Goal: Task Accomplishment & Management: Complete application form

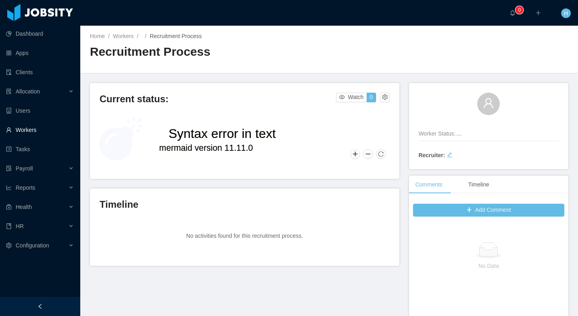
click at [27, 131] on link "Workers" at bounding box center [40, 130] width 68 height 16
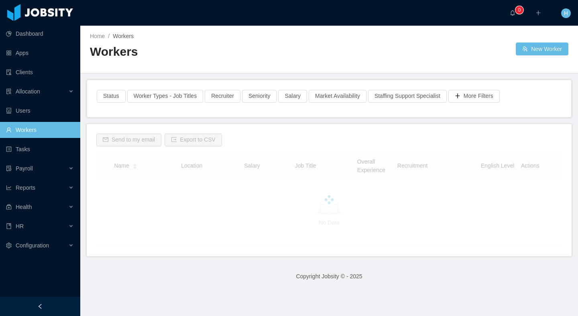
click at [199, 65] on div "Workers" at bounding box center [209, 55] width 239 height 22
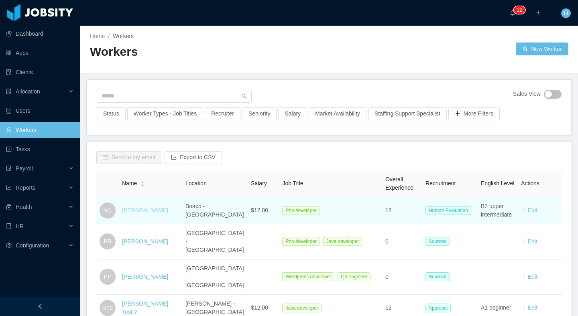
click at [146, 212] on link "[PERSON_NAME]" at bounding box center [145, 210] width 46 height 6
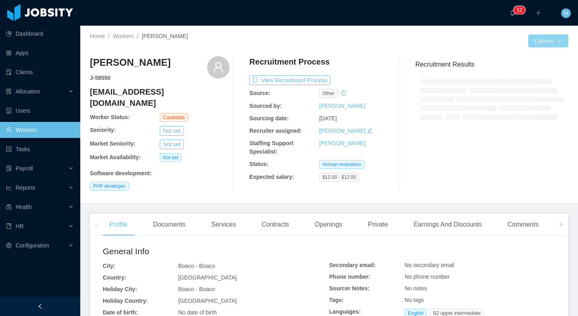
click at [543, 44] on button "Options" at bounding box center [548, 41] width 40 height 13
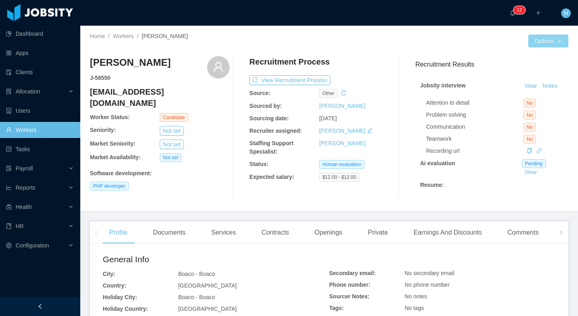
click at [543, 44] on button "Options" at bounding box center [548, 41] width 40 height 13
click at [459, 51] on div "[PERSON_NAME] J- 58550 [EMAIL_ADDRESS][DOMAIN_NAME] Worker Status: Candidate Se…" at bounding box center [329, 127] width 478 height 155
click at [532, 38] on button "Options" at bounding box center [548, 41] width 40 height 13
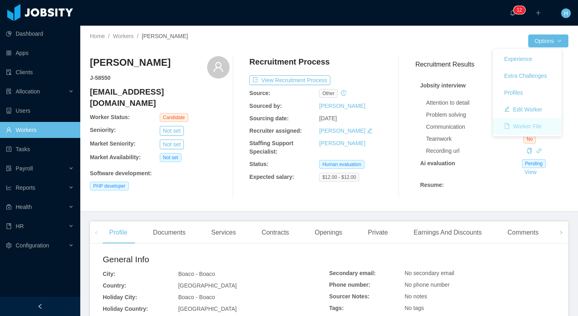
click at [524, 120] on button "Worker File" at bounding box center [523, 126] width 50 height 13
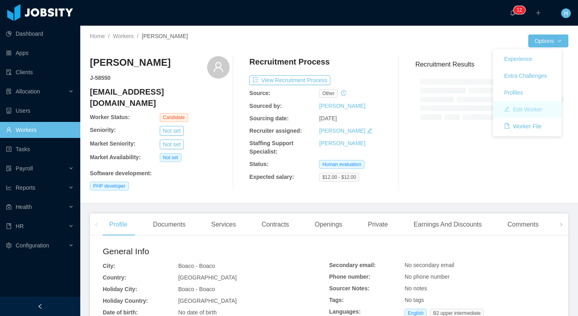
click at [534, 109] on button "Edit Worker" at bounding box center [523, 109] width 51 height 13
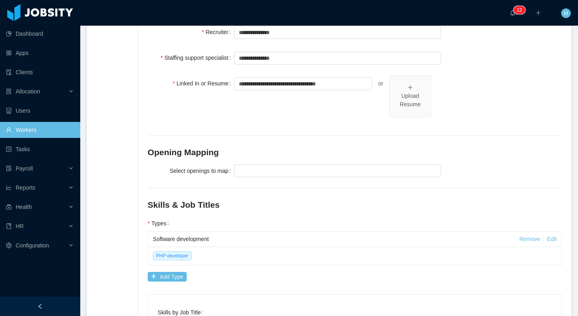
scroll to position [248, 0]
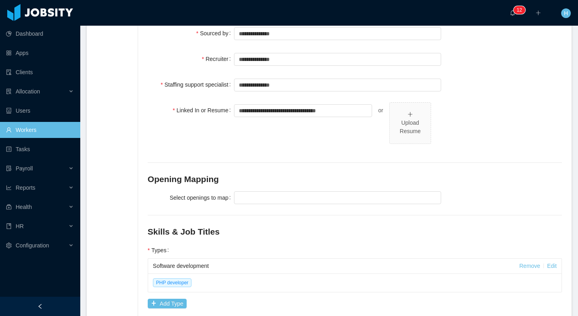
click at [261, 193] on div at bounding box center [337, 198] width 207 height 16
click at [266, 192] on div at bounding box center [336, 198] width 200 height 12
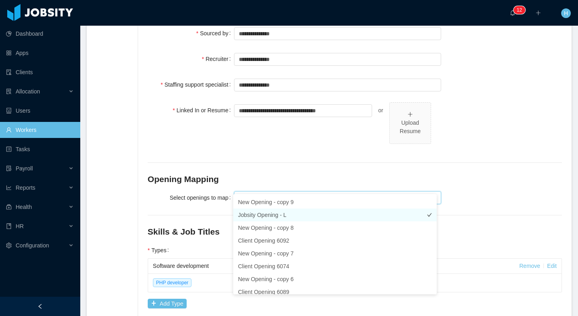
click at [271, 217] on li "Jobsity Opening - L" at bounding box center [334, 215] width 203 height 13
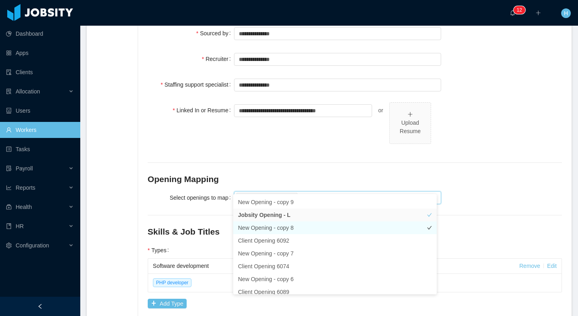
click at [303, 228] on li "New Opening - copy 8" at bounding box center [334, 228] width 203 height 13
click at [491, 173] on h2 "Opening Mapping" at bounding box center [355, 179] width 414 height 13
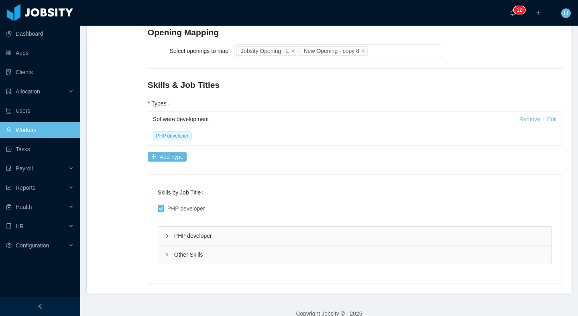
scroll to position [0, 0]
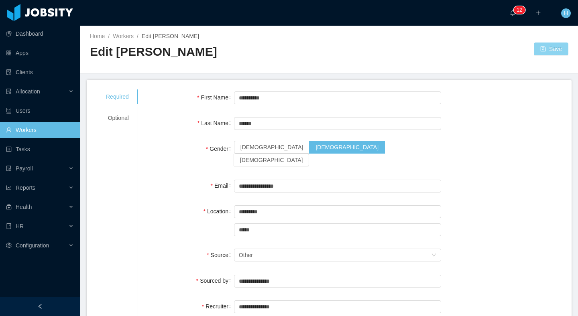
click at [554, 45] on button "Save" at bounding box center [551, 49] width 35 height 13
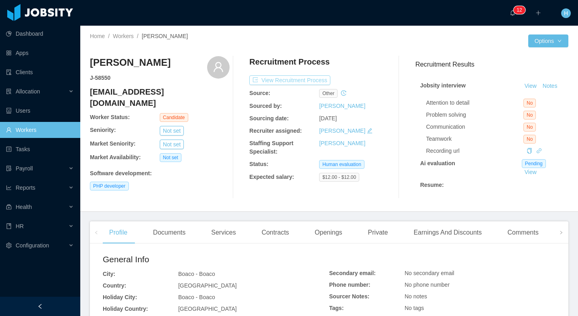
click at [288, 80] on button "View Recruitment Process" at bounding box center [289, 80] width 81 height 10
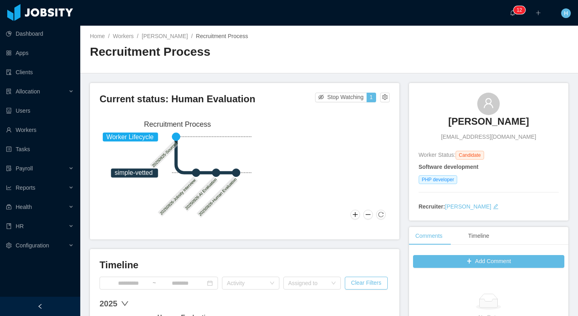
click at [386, 99] on div "Current status: Human Evaluation Stop Watching 1 Worker Lifecycle simple-vetted…" at bounding box center [244, 161] width 309 height 157
click at [380, 97] on button "button" at bounding box center [385, 98] width 10 height 10
click at [374, 110] on div "Reset process" at bounding box center [361, 110] width 46 height 13
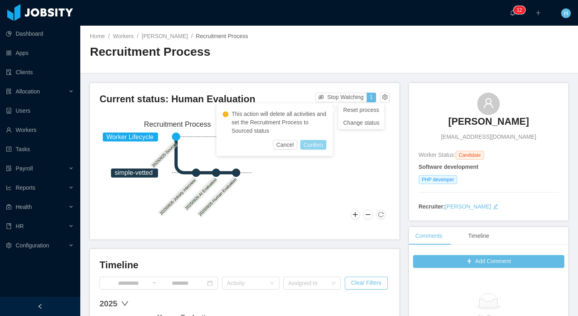
click at [308, 149] on button "Confirm" at bounding box center [313, 145] width 26 height 10
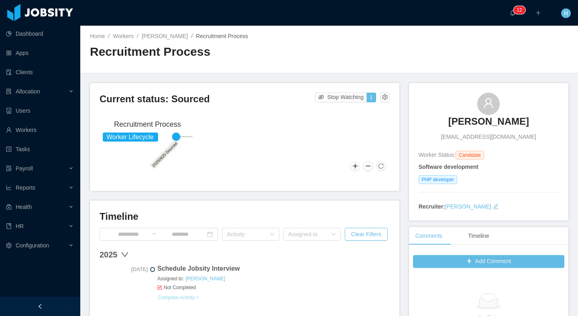
click at [187, 296] on link "Complete Activity >" at bounding box center [178, 298] width 42 height 6
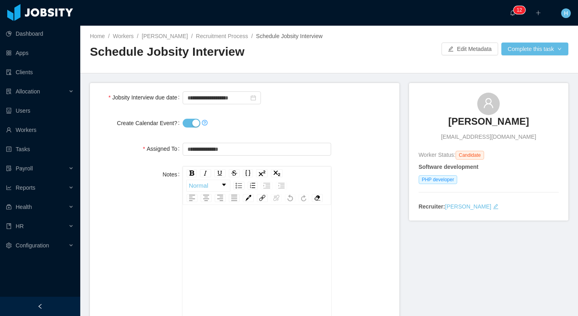
click at [186, 131] on div at bounding box center [257, 123] width 148 height 16
click at [188, 128] on button "Create Calendar Event?" at bounding box center [192, 123] width 18 height 9
click at [545, 54] on button "Complete this task" at bounding box center [534, 49] width 67 height 13
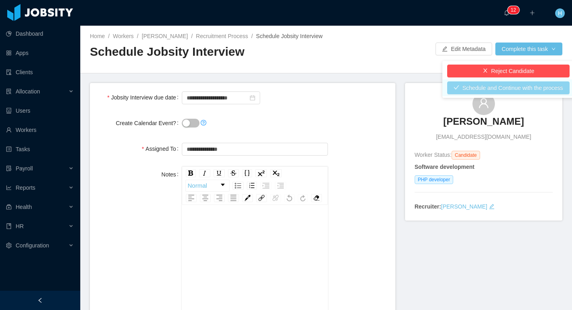
click at [502, 89] on button "Schedule and Continue with the process" at bounding box center [508, 87] width 122 height 13
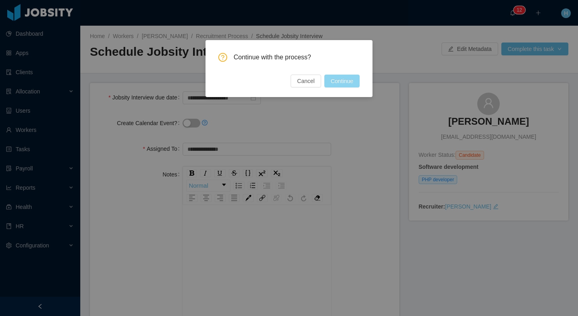
click at [354, 82] on button "Continue" at bounding box center [341, 81] width 35 height 13
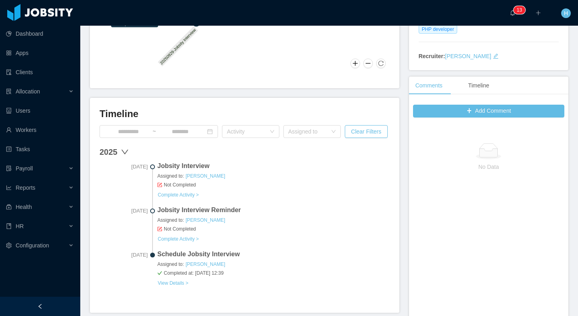
scroll to position [178, 0]
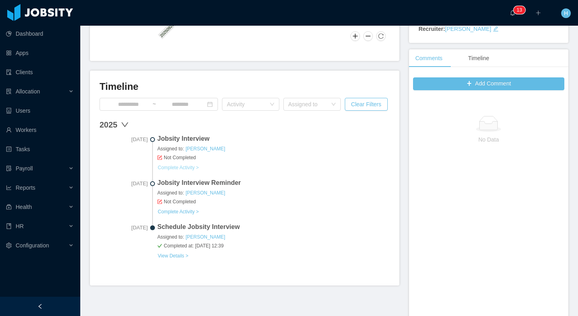
click at [174, 165] on link "Complete Activity >" at bounding box center [178, 168] width 42 height 6
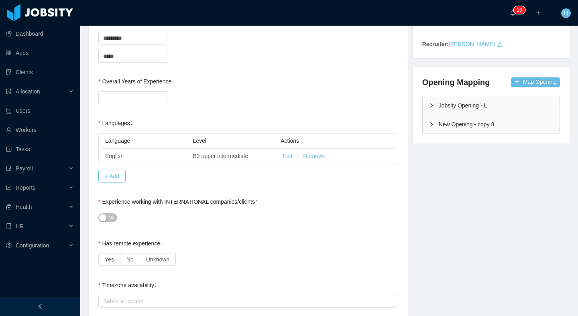
scroll to position [163, 0]
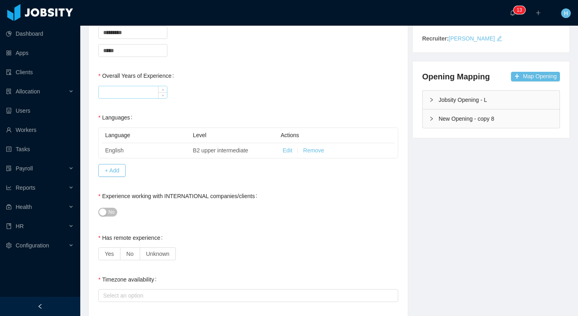
click at [118, 87] on input "Overall Years of Experience" at bounding box center [133, 92] width 68 height 12
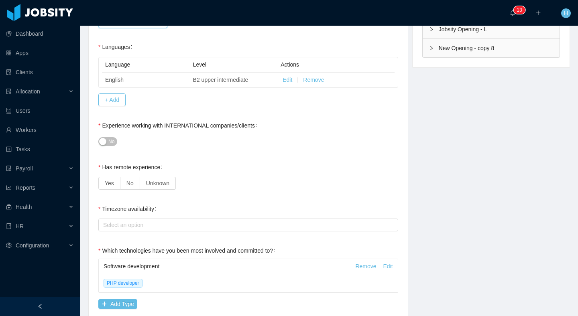
scroll to position [245, 0]
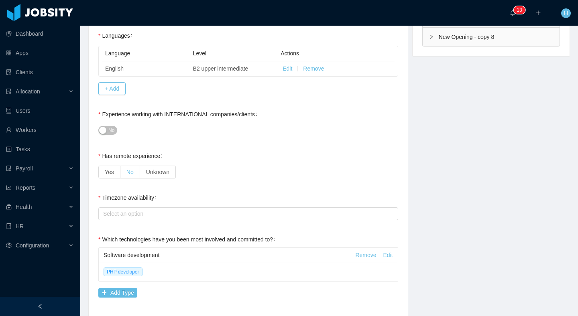
type input "**"
click at [136, 172] on label "No" at bounding box center [130, 172] width 20 height 13
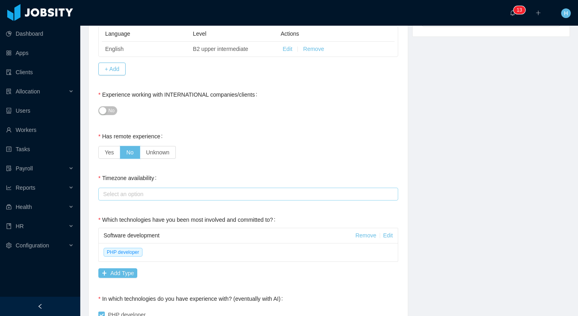
click at [165, 197] on div "Select an option" at bounding box center [246, 194] width 287 height 8
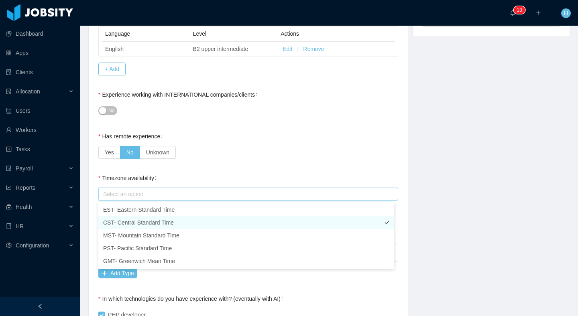
click at [169, 228] on li "CST- Central Standard Time" at bounding box center [246, 222] width 296 height 13
click at [239, 153] on div "Yes No Unknown" at bounding box center [248, 152] width 300 height 16
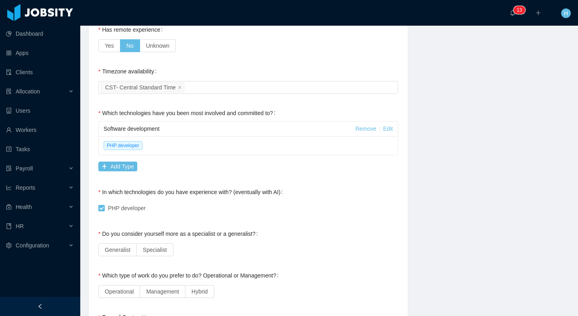
scroll to position [427, 0]
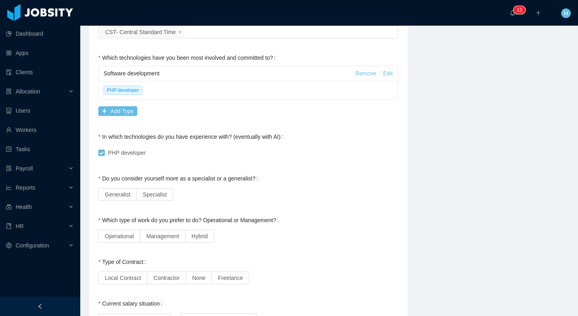
click at [124, 199] on label "Generalist" at bounding box center [117, 194] width 39 height 13
click at [127, 231] on label "Operational" at bounding box center [119, 236] width 42 height 13
click at [154, 277] on label "Contractor" at bounding box center [166, 278] width 39 height 13
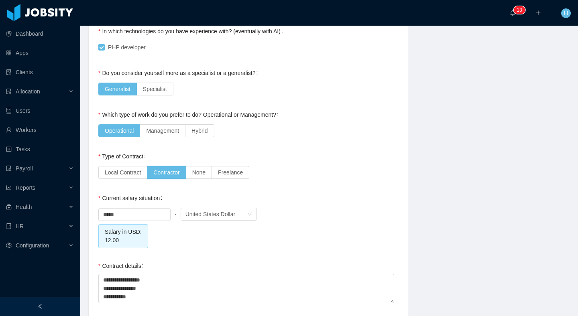
scroll to position [760, 0]
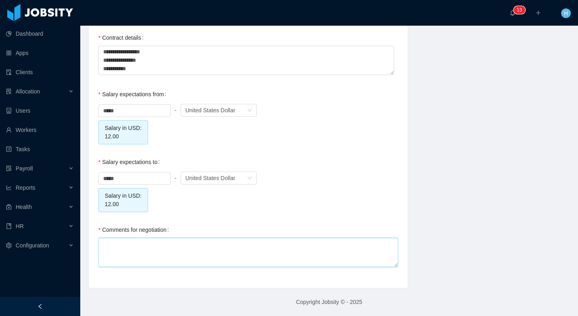
click at [149, 241] on textarea "Comments for negotiation" at bounding box center [248, 252] width 300 height 29
type textarea "*"
type textarea "**"
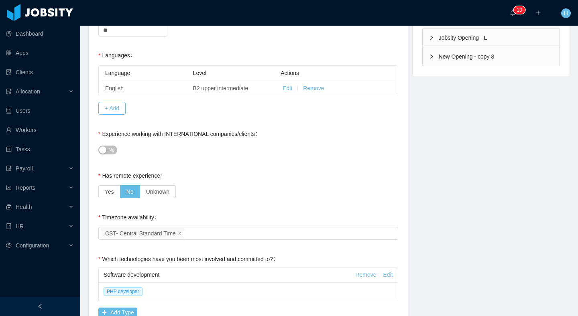
scroll to position [0, 0]
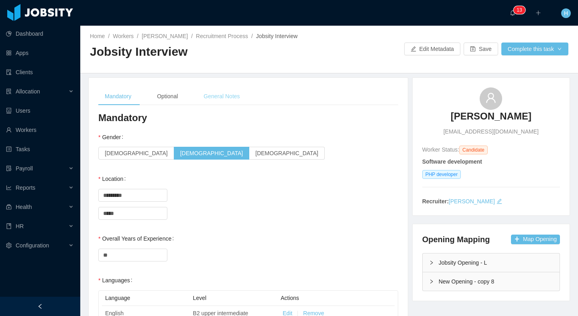
type textarea "***"
click at [229, 95] on div "General Notes" at bounding box center [221, 96] width 49 height 18
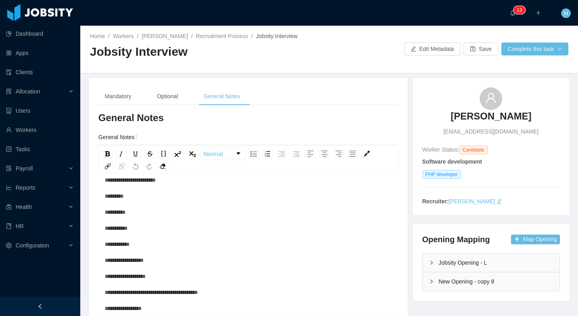
scroll to position [145, 0]
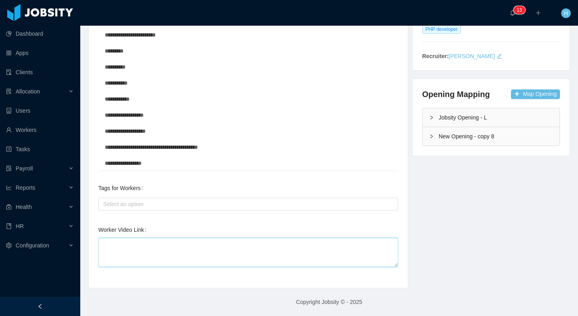
click at [244, 255] on textarea "Worker Video Link" at bounding box center [248, 252] width 300 height 29
paste textarea "**********"
type textarea "**********"
click at [441, 226] on div "**********" at bounding box center [329, 110] width 502 height 356
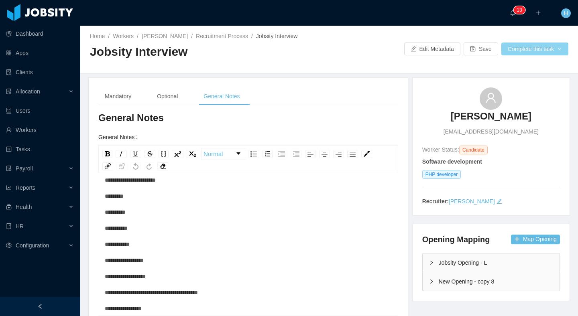
click at [511, 51] on button "Complete this task" at bounding box center [534, 49] width 67 height 13
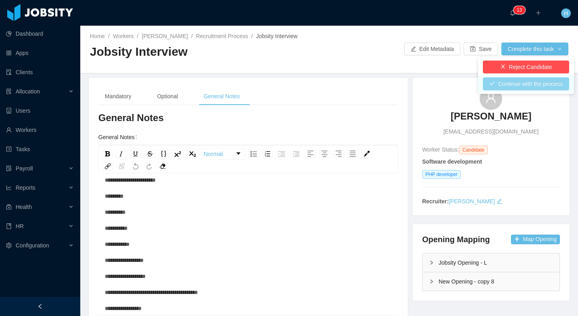
click at [517, 83] on button "Continue with the process" at bounding box center [526, 83] width 86 height 13
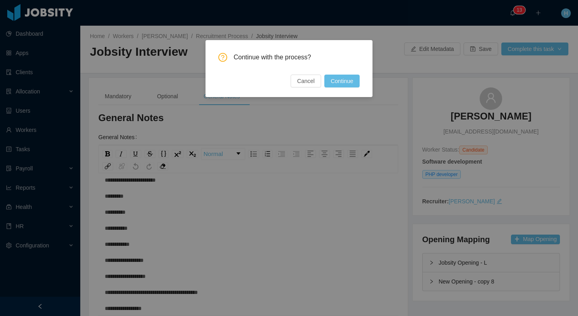
click at [360, 80] on div "Continue with the process? Cancel Continue" at bounding box center [288, 68] width 167 height 57
click at [350, 80] on button "Continue" at bounding box center [341, 81] width 35 height 13
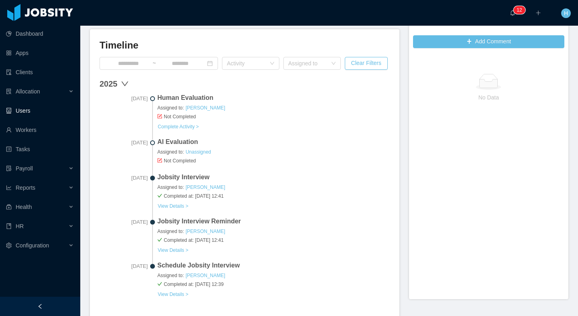
scroll to position [126, 0]
